Goal: Information Seeking & Learning: Find specific fact

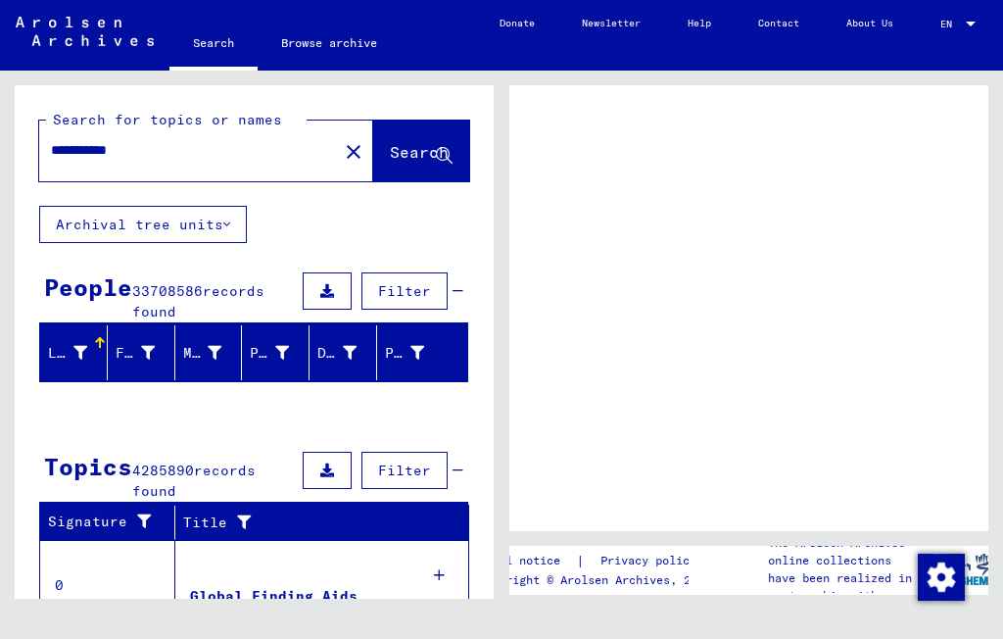
click at [170, 151] on input "**********" at bounding box center [188, 150] width 275 height 21
type input "*********"
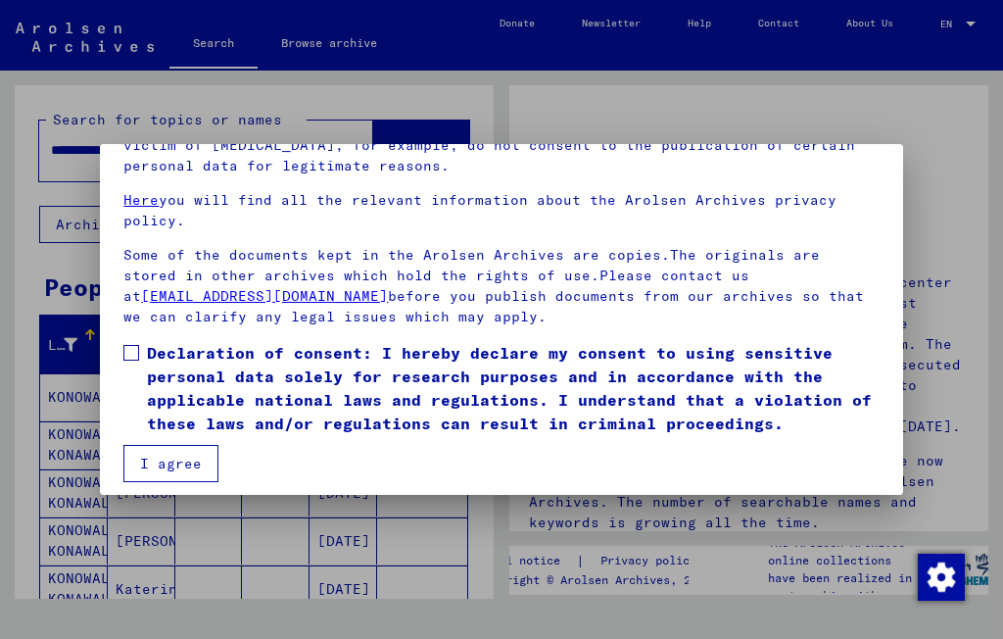
scroll to position [153, 0]
click at [138, 346] on span at bounding box center [131, 352] width 16 height 16
click at [199, 475] on button "I agree" at bounding box center [170, 462] width 95 height 37
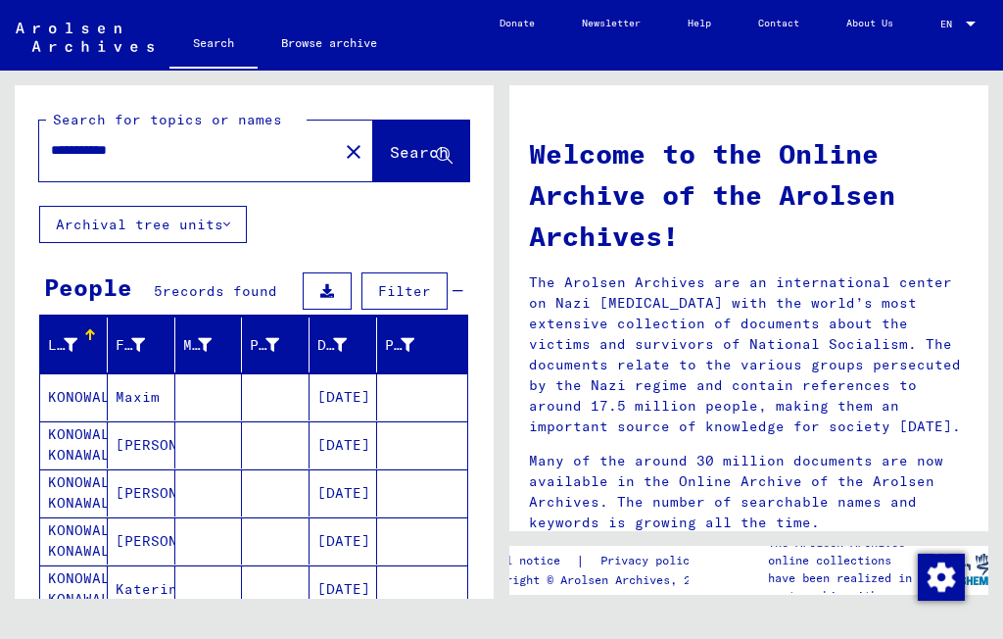
click at [180, 157] on input "**********" at bounding box center [183, 150] width 264 height 21
type input "*"
type input "******"
click at [390, 152] on span "Search" at bounding box center [419, 152] width 59 height 20
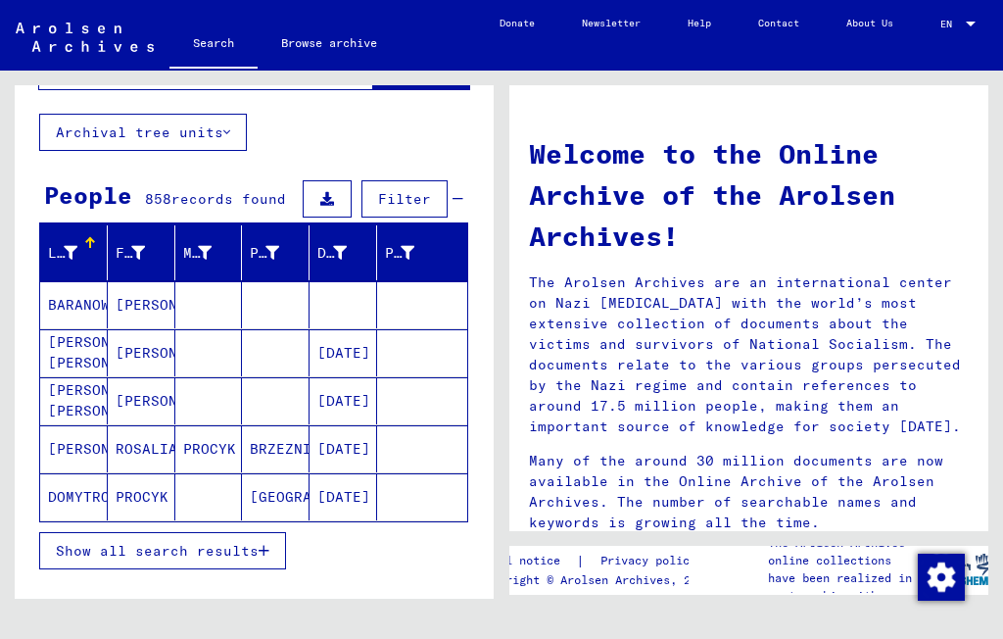
scroll to position [91, 0]
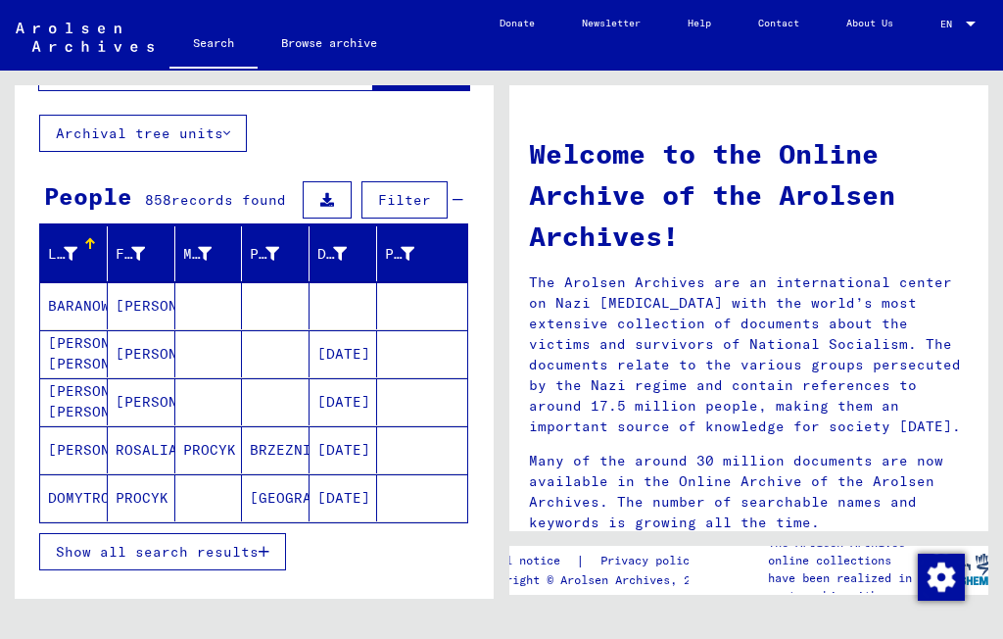
click at [195, 552] on span "Show all search results" at bounding box center [157, 552] width 203 height 18
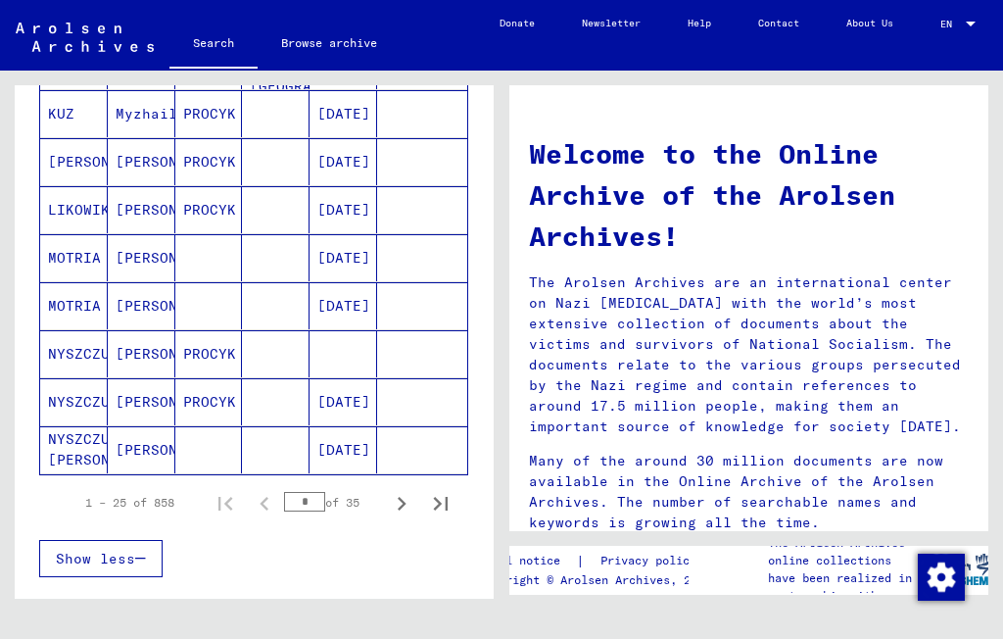
scroll to position [1100, 0]
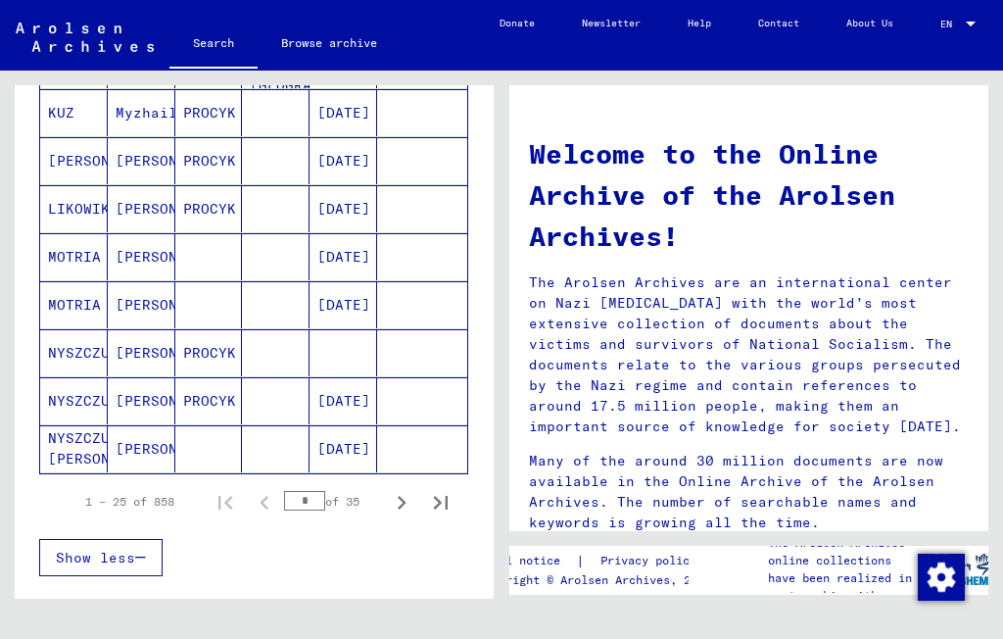
click at [348, 359] on mat-cell at bounding box center [344, 352] width 68 height 47
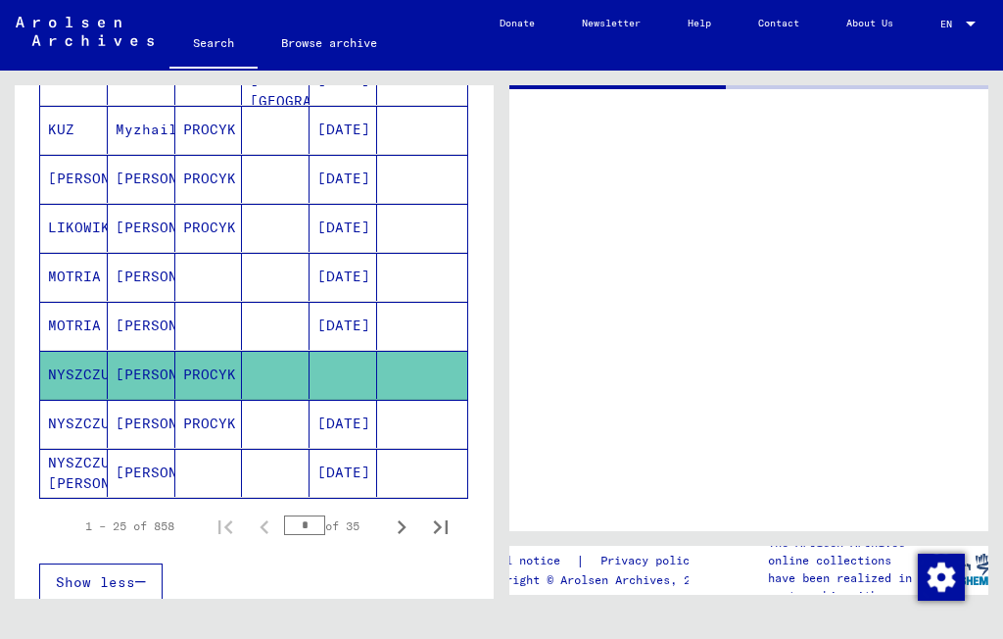
click at [401, 497] on mat-row "NYSZCZUK [PERSON_NAME] [DATE]" at bounding box center [253, 473] width 427 height 49
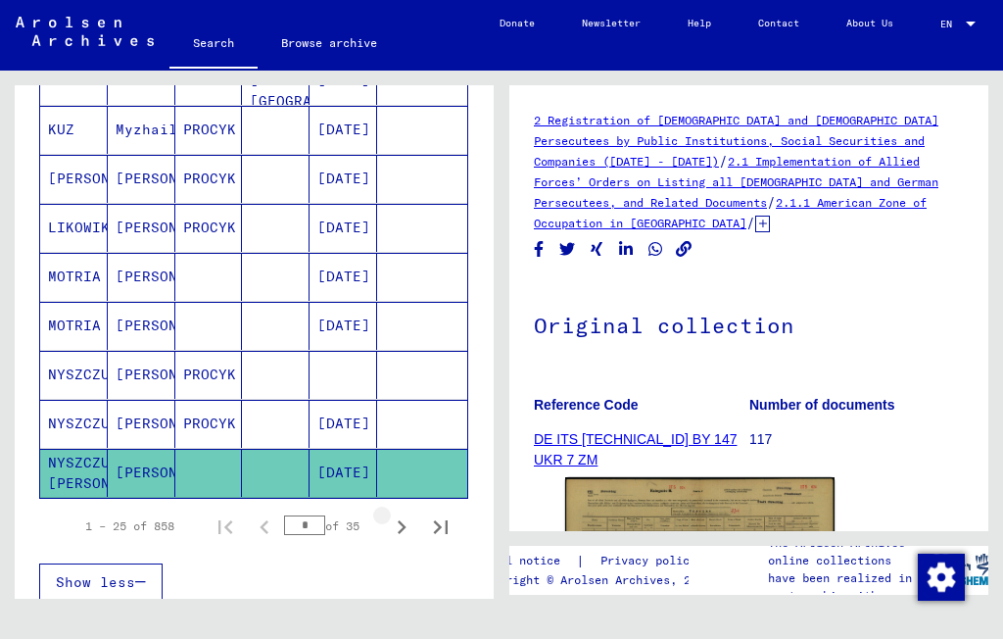
click at [393, 513] on icon "Next page" at bounding box center [401, 526] width 27 height 27
type input "*"
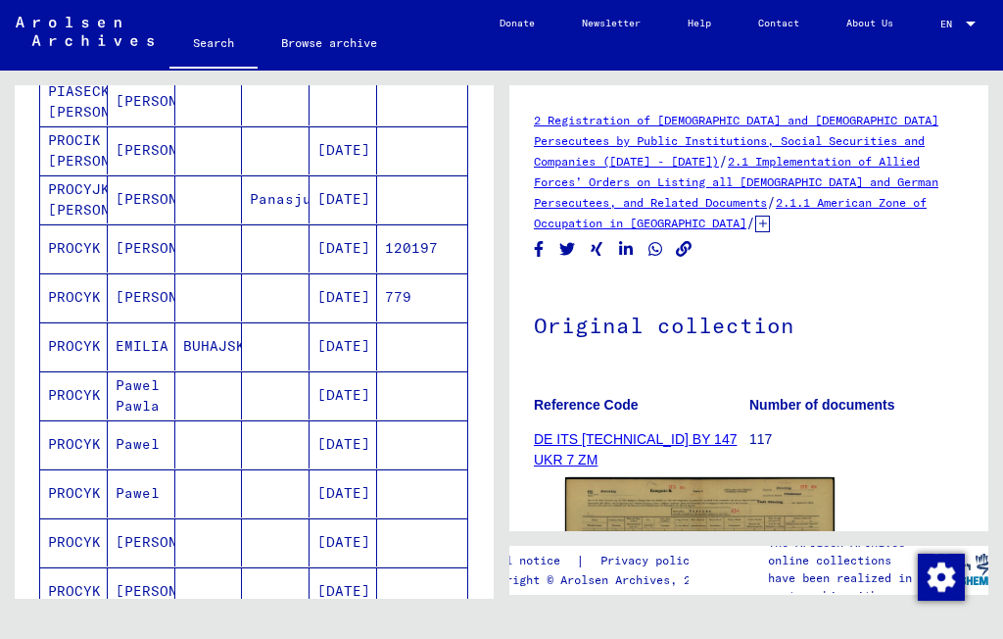
scroll to position [543, 0]
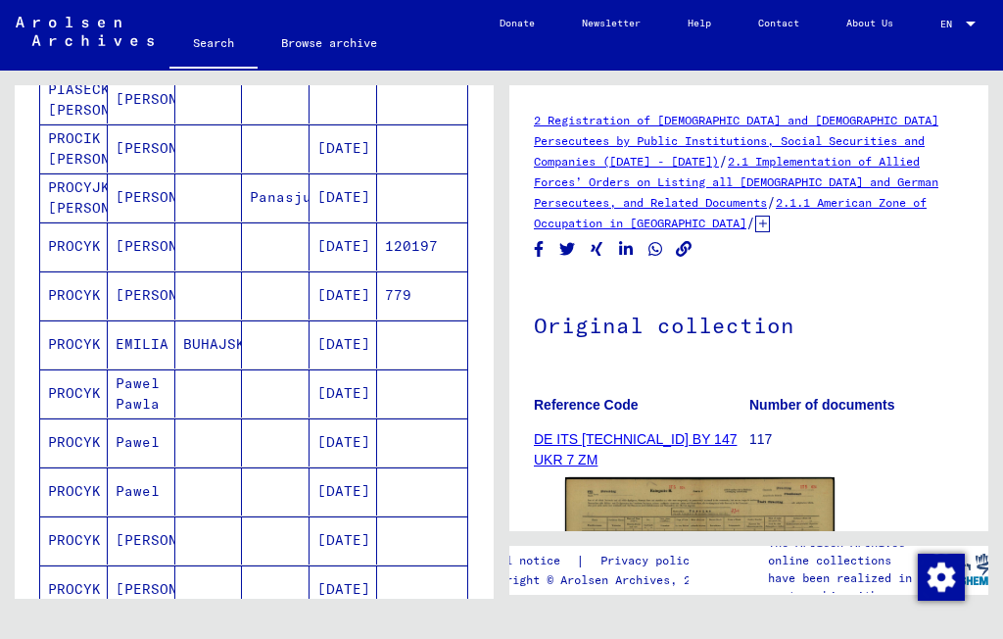
click at [70, 343] on mat-cell "PROCYK" at bounding box center [74, 344] width 68 height 48
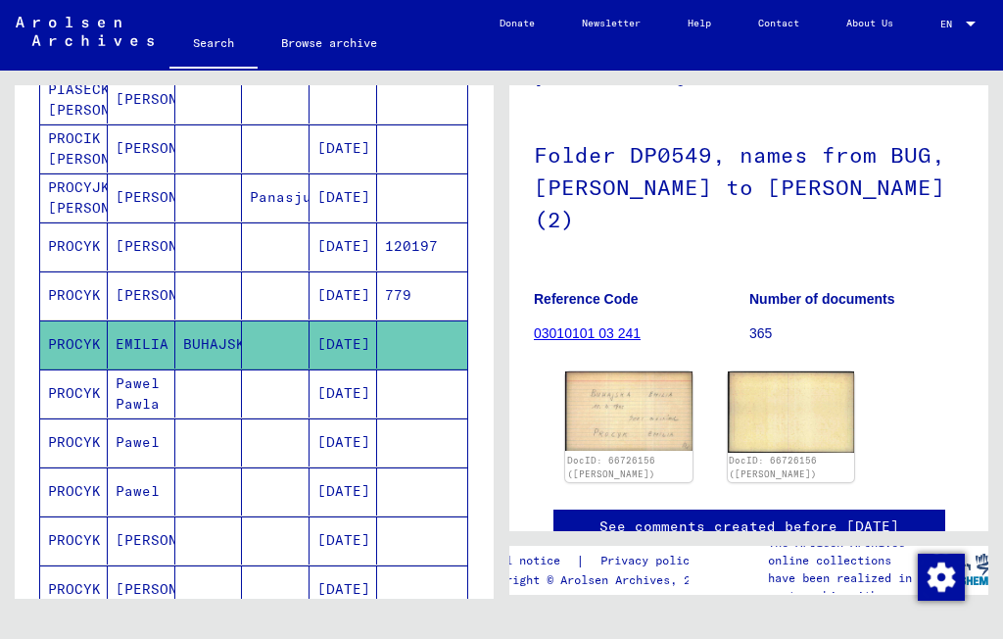
scroll to position [118, 0]
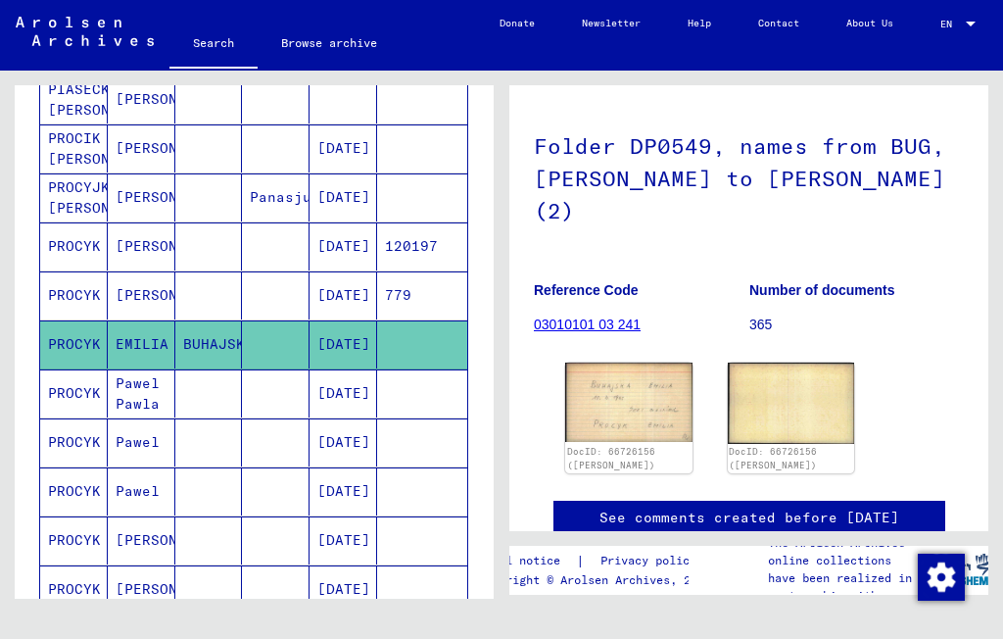
click at [637, 400] on img at bounding box center [628, 401] width 127 height 79
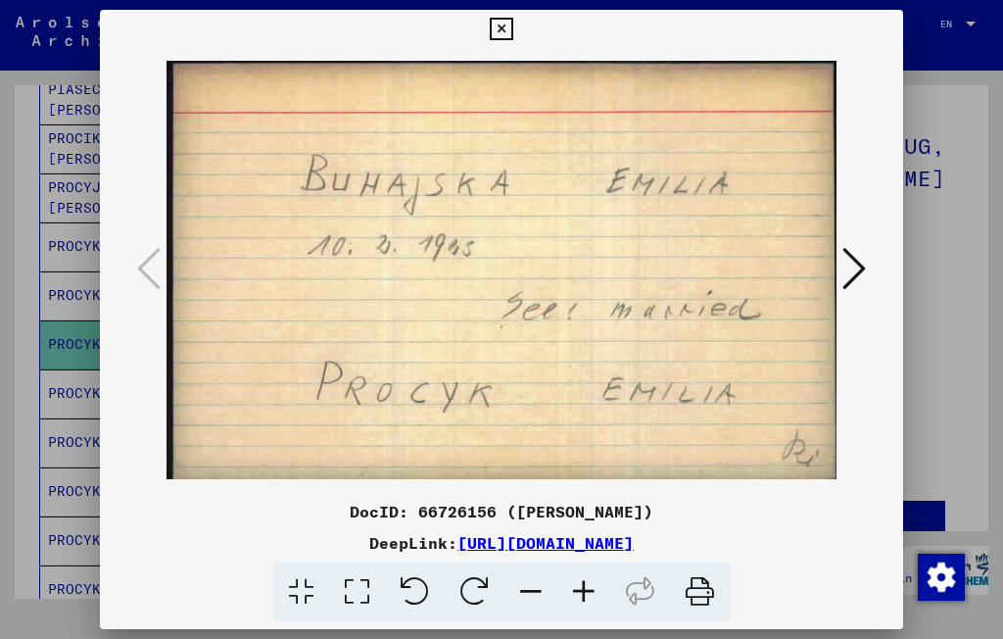
click at [842, 275] on icon at bounding box center [854, 268] width 24 height 47
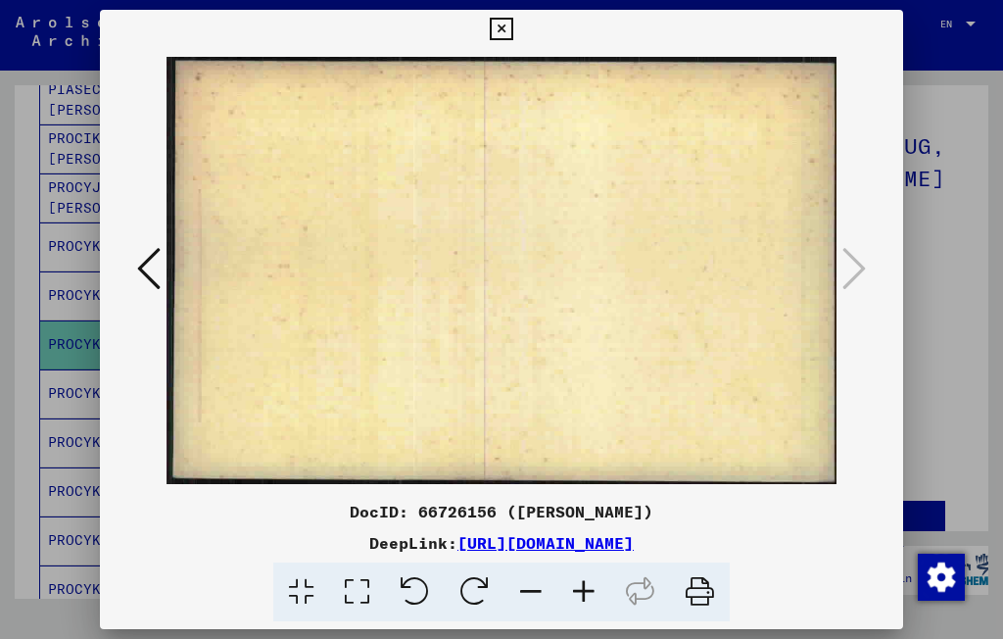
click at [842, 281] on icon at bounding box center [854, 268] width 24 height 47
click at [161, 280] on icon at bounding box center [149, 268] width 24 height 47
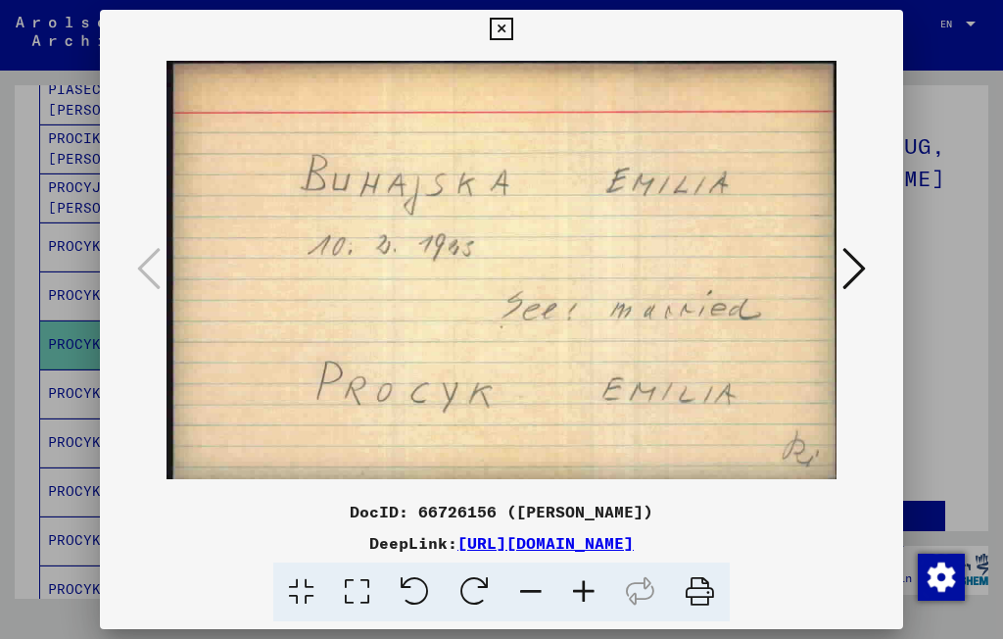
click at [634, 552] on link "[URL][DOMAIN_NAME]" at bounding box center [545, 543] width 176 height 20
